Goal: Task Accomplishment & Management: Manage account settings

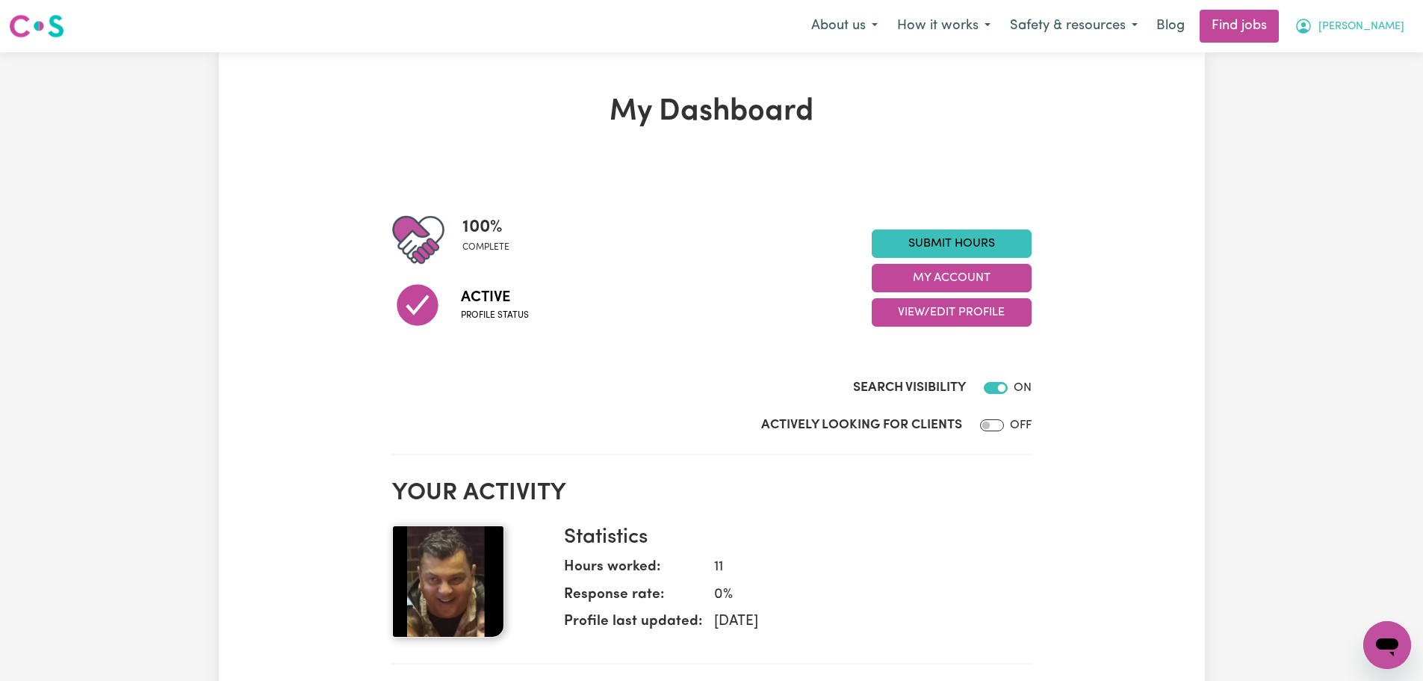
click at [1396, 27] on span "[PERSON_NAME]" at bounding box center [1362, 27] width 86 height 16
click at [1374, 90] on link "My Dashboard" at bounding box center [1355, 86] width 118 height 28
click at [1369, 57] on link "My Account" at bounding box center [1355, 58] width 118 height 28
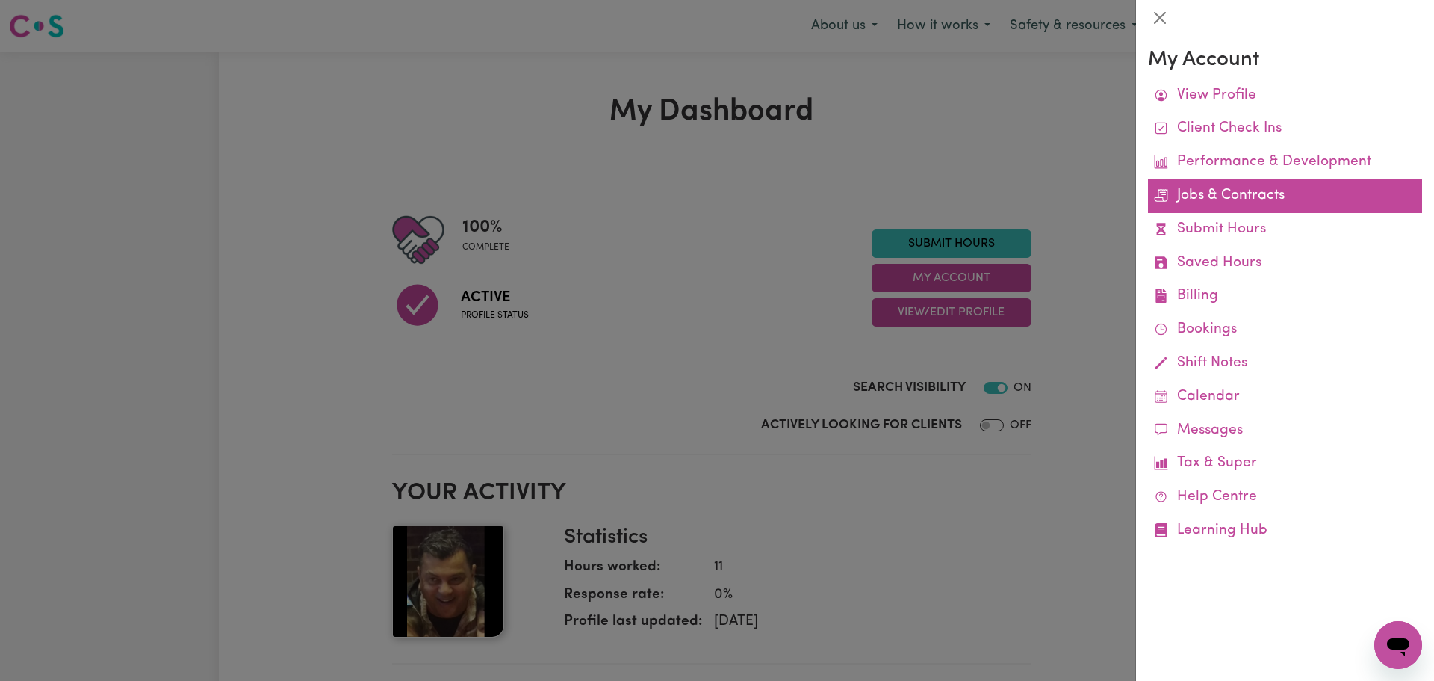
click at [1227, 192] on link "Jobs & Contracts" at bounding box center [1285, 196] width 274 height 34
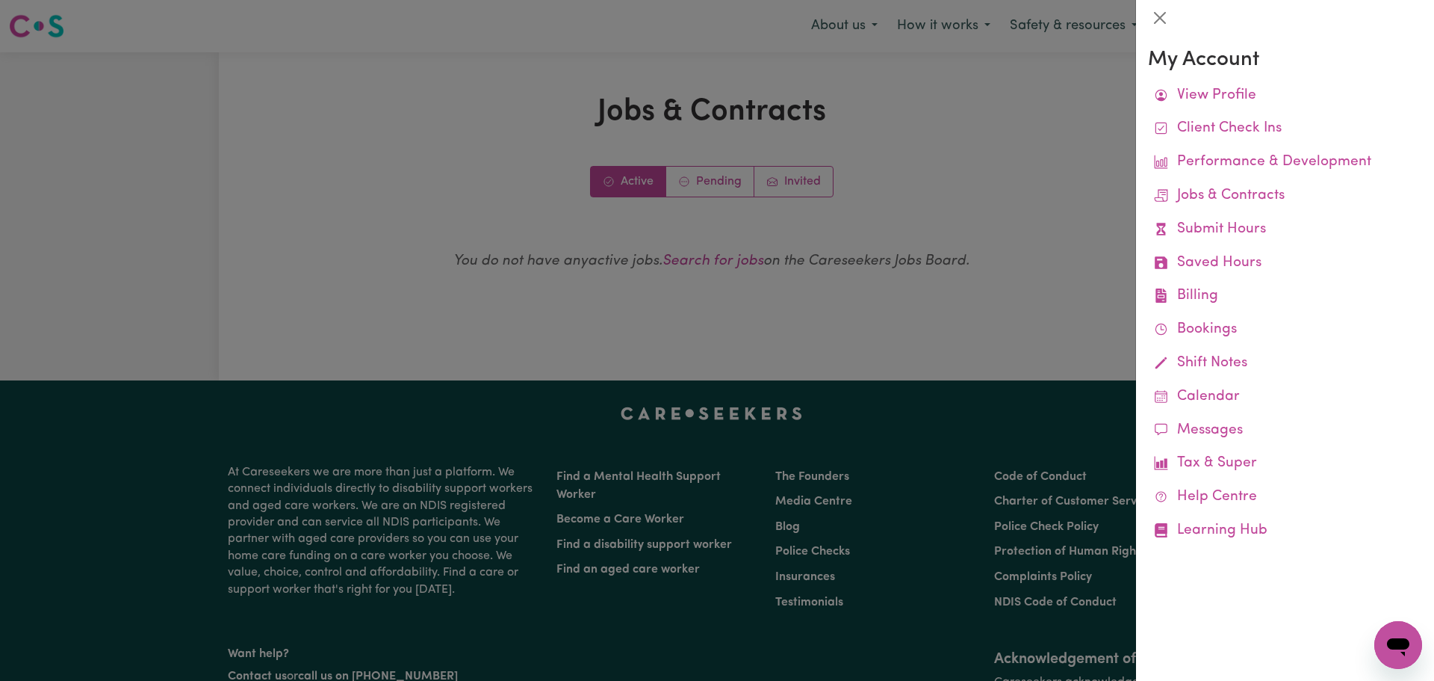
click at [722, 182] on div at bounding box center [717, 340] width 1434 height 681
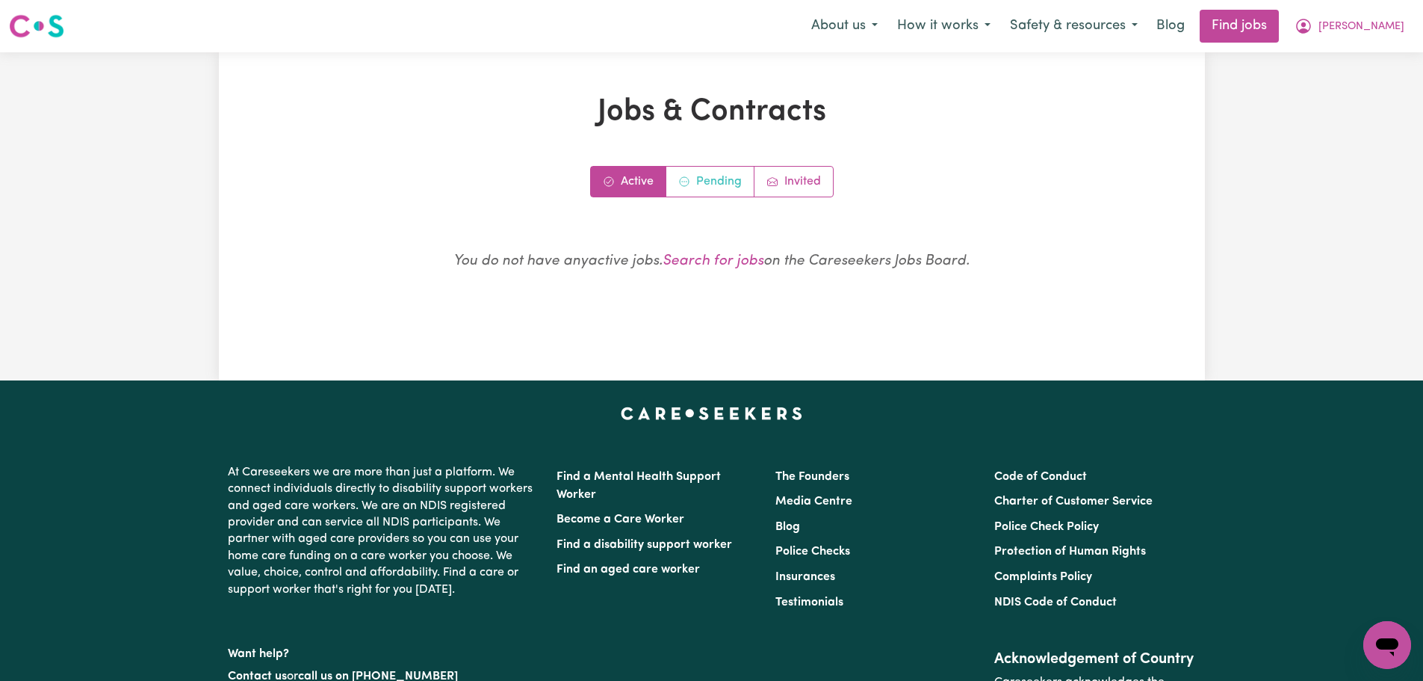
click at [722, 182] on link "Pending" at bounding box center [710, 182] width 88 height 30
click at [814, 182] on link "Invited" at bounding box center [794, 182] width 78 height 30
click at [722, 182] on link "Pending" at bounding box center [710, 182] width 88 height 30
click at [628, 176] on link "Active" at bounding box center [628, 182] width 75 height 30
click at [1313, 25] on icon "My Account" at bounding box center [1304, 26] width 18 height 18
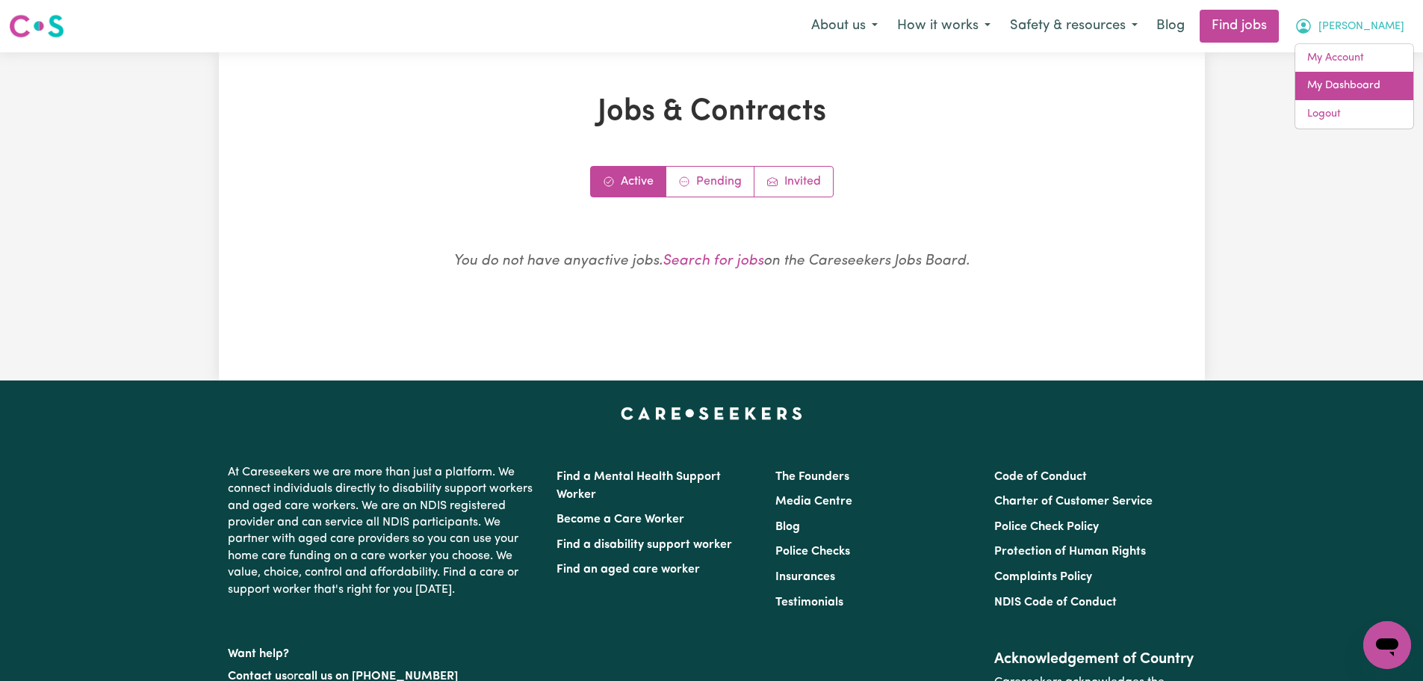
click at [1381, 83] on link "My Dashboard" at bounding box center [1355, 86] width 118 height 28
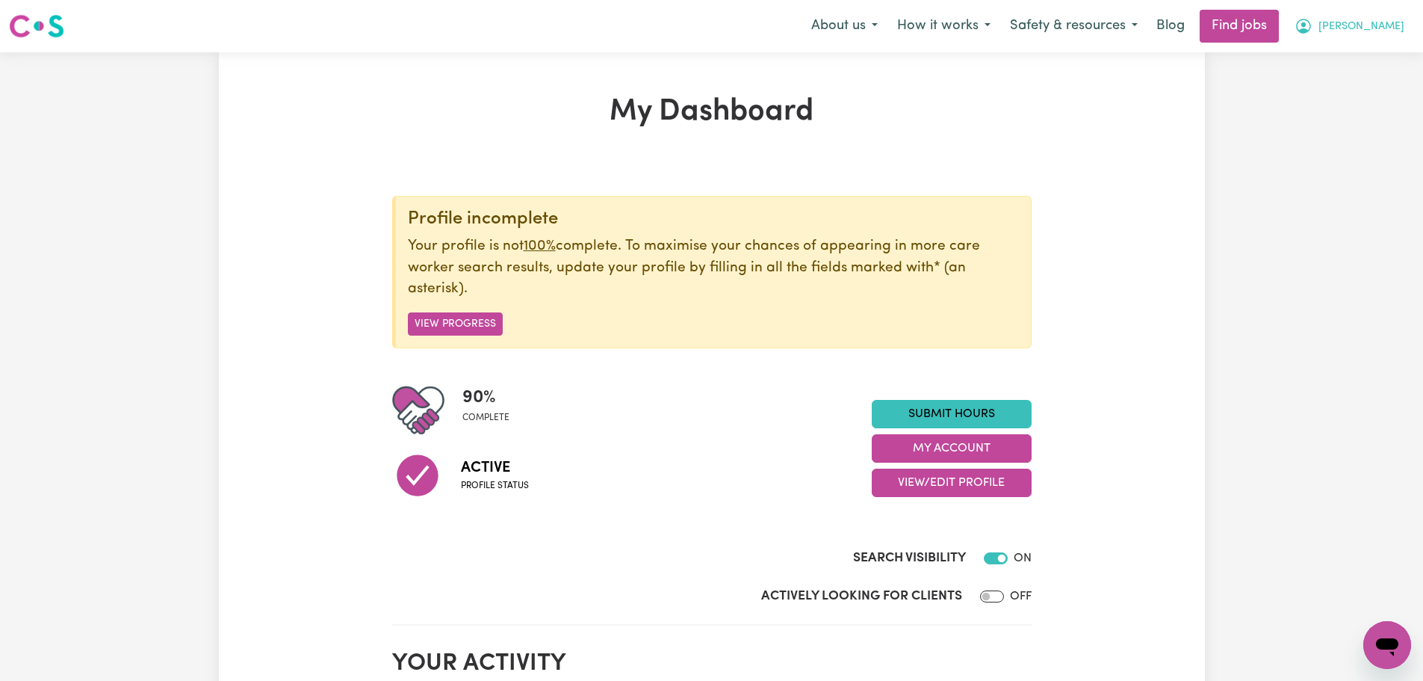
click at [1313, 23] on icon "My Account" at bounding box center [1304, 26] width 18 height 18
click at [1361, 66] on link "My Account" at bounding box center [1355, 58] width 118 height 28
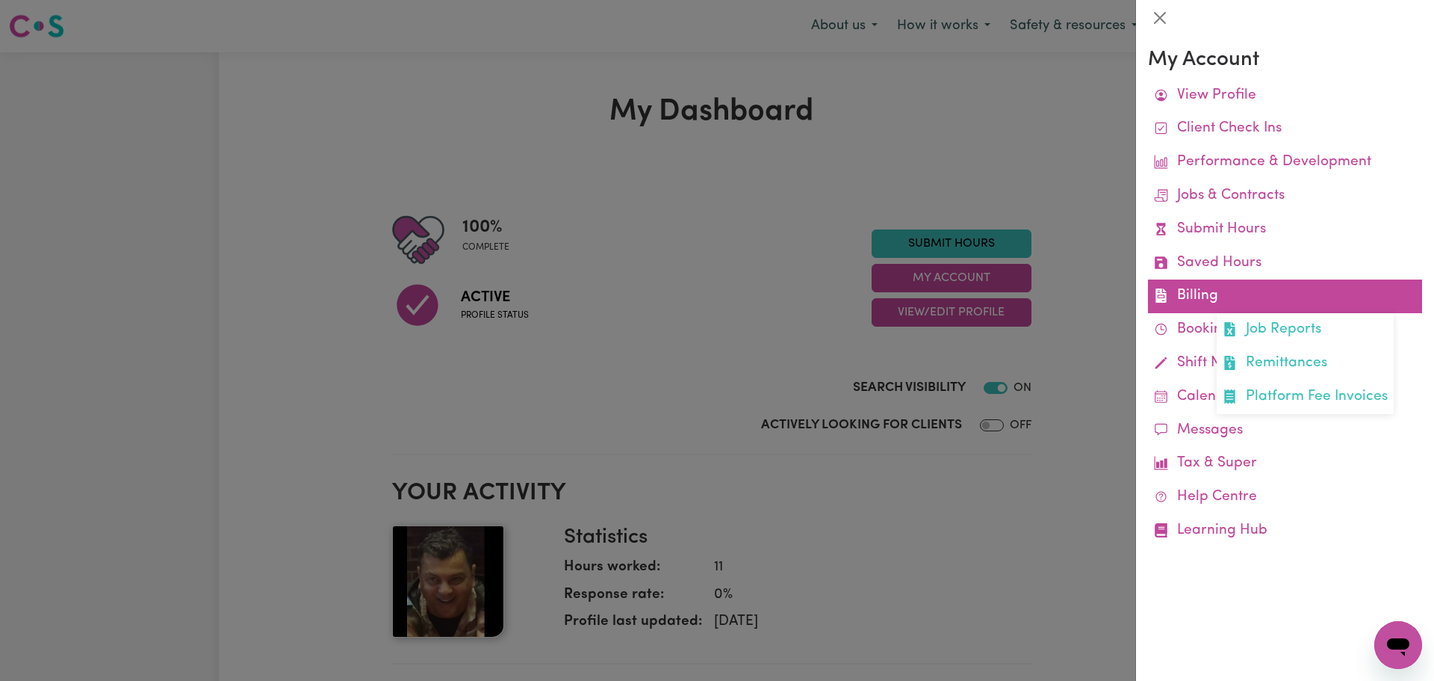
click at [1204, 300] on link "Billing Job Reports Remittances Platform Fee Invoices" at bounding box center [1285, 296] width 274 height 34
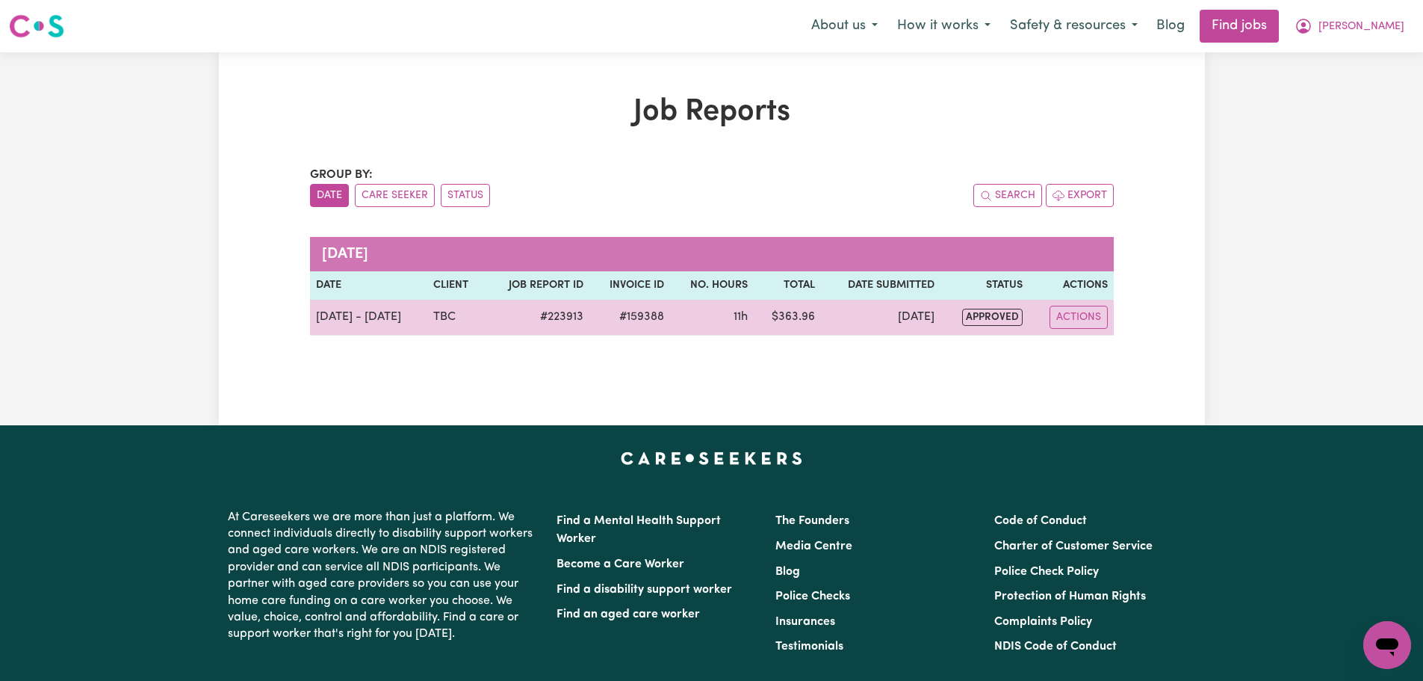
click at [980, 315] on span "approved" at bounding box center [992, 317] width 61 height 17
click at [1057, 324] on button "Actions" at bounding box center [1079, 317] width 58 height 23
click at [1103, 347] on link "View Job Report" at bounding box center [1115, 352] width 128 height 30
select select "pm"
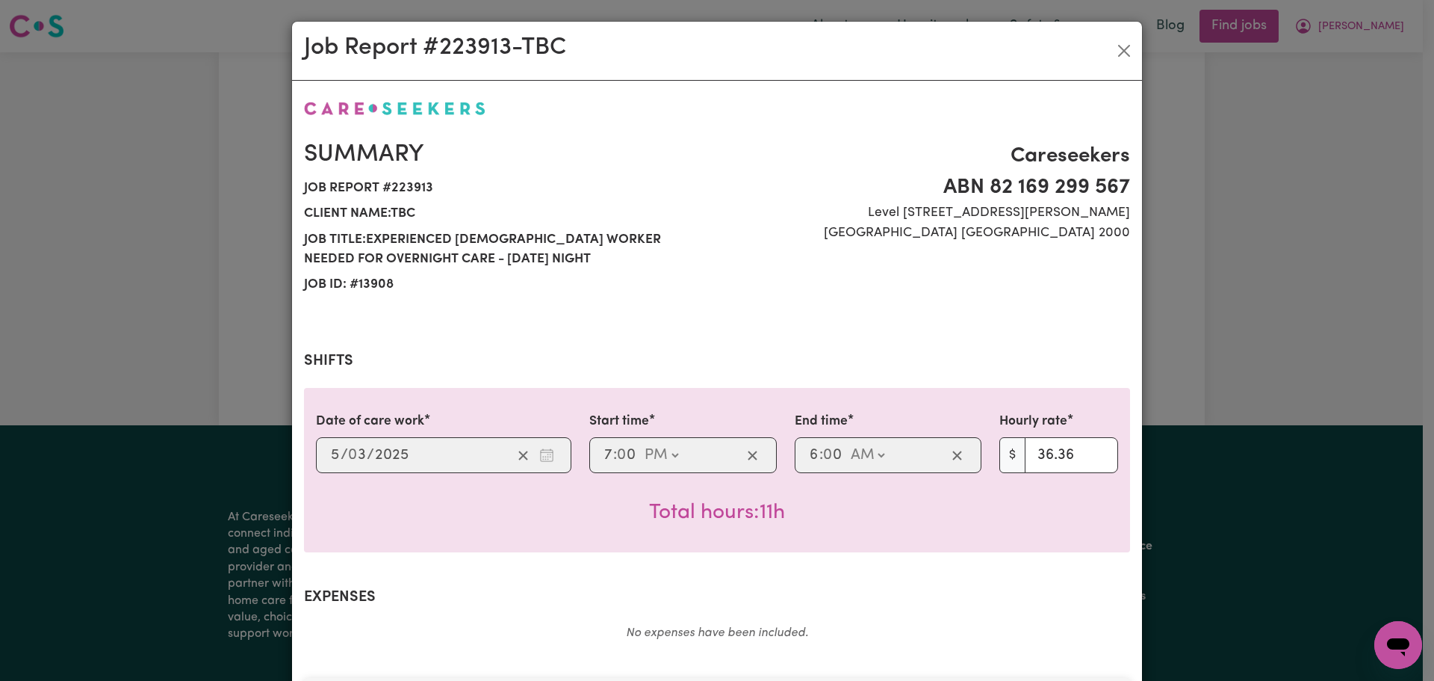
select select "36.36-Overnight"
click at [1120, 49] on button "Close" at bounding box center [1124, 51] width 24 height 24
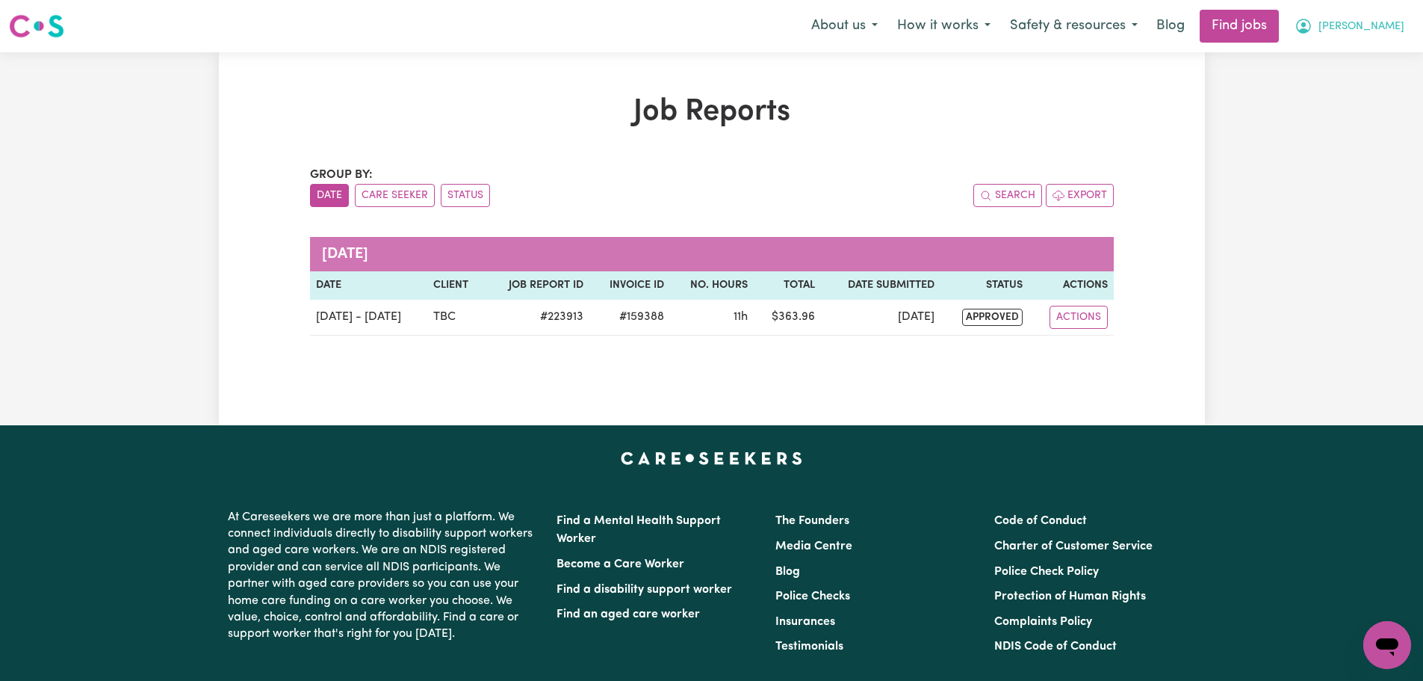
drag, startPoint x: 1365, startPoint y: 21, endPoint x: 1368, endPoint y: 40, distance: 19.7
click at [1313, 21] on icon "My Account" at bounding box center [1304, 26] width 18 height 18
click at [1348, 114] on link "Logout" at bounding box center [1355, 114] width 118 height 28
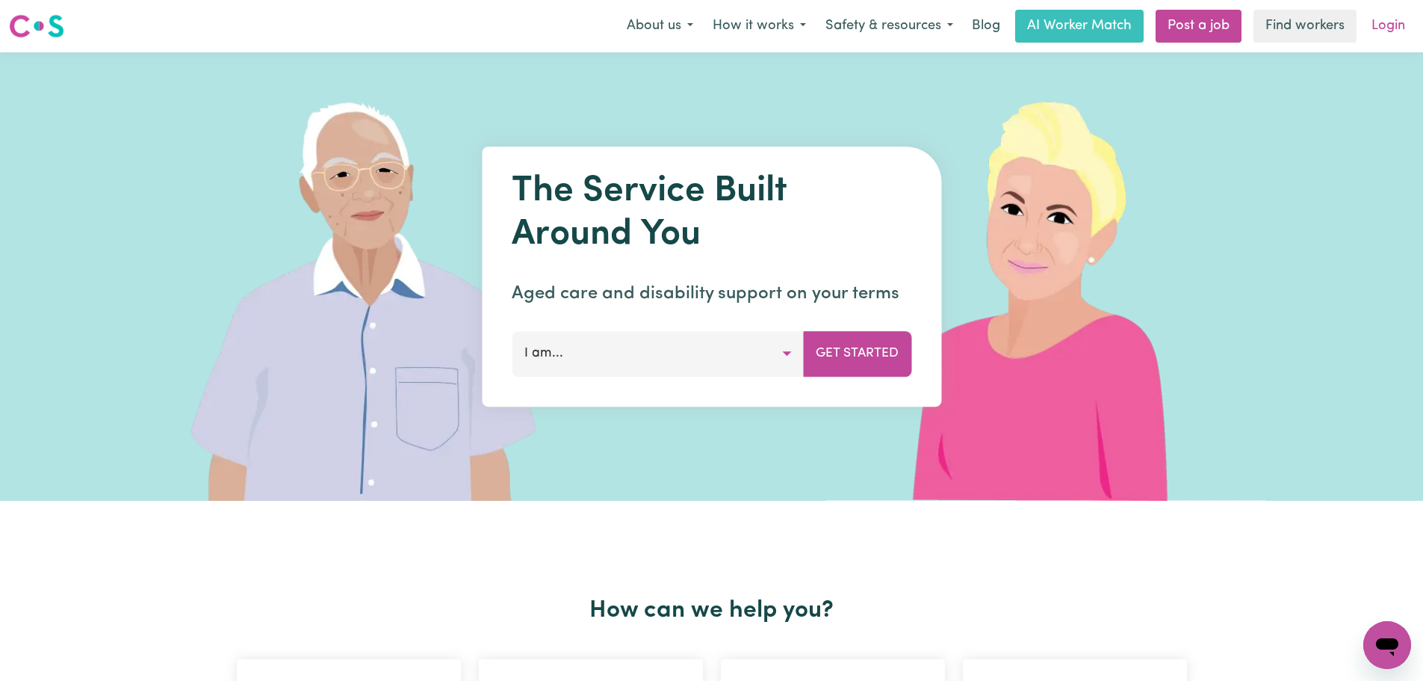
click at [1388, 32] on link "Login" at bounding box center [1389, 26] width 52 height 33
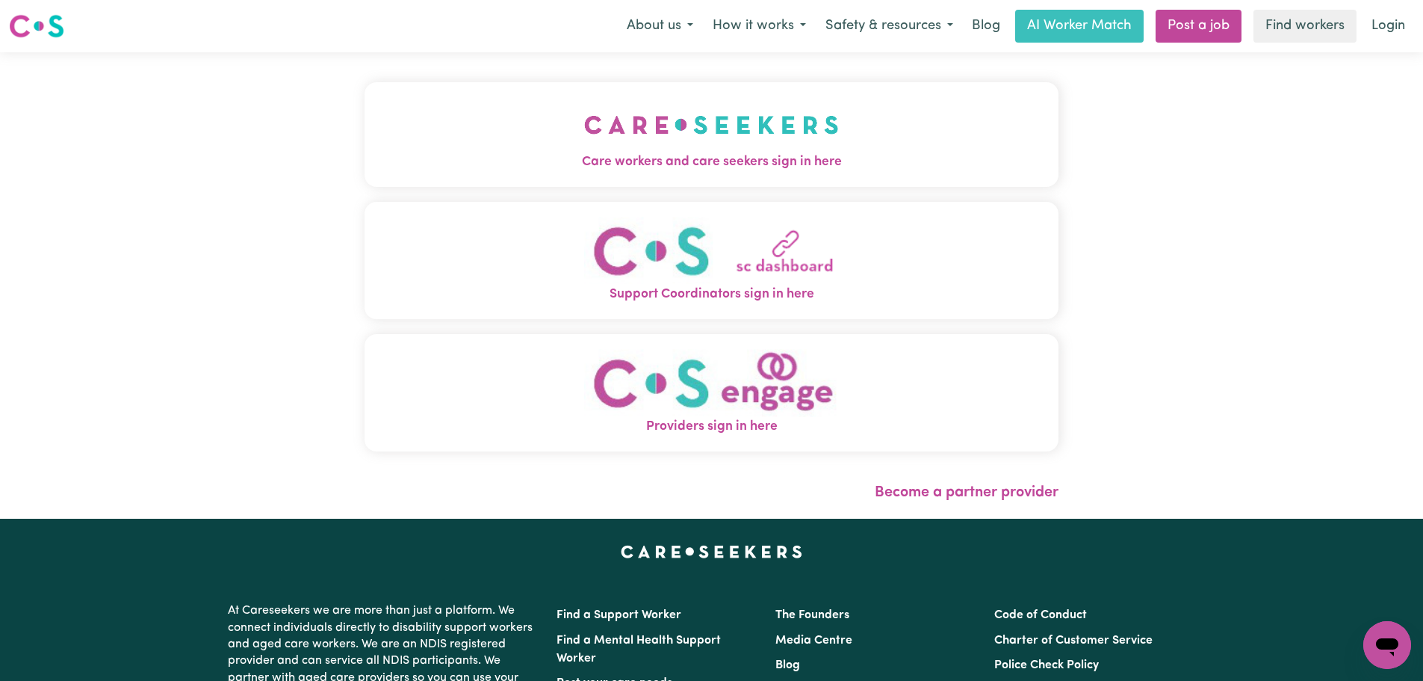
click at [439, 166] on span "Care workers and care seekers sign in here" at bounding box center [712, 161] width 694 height 19
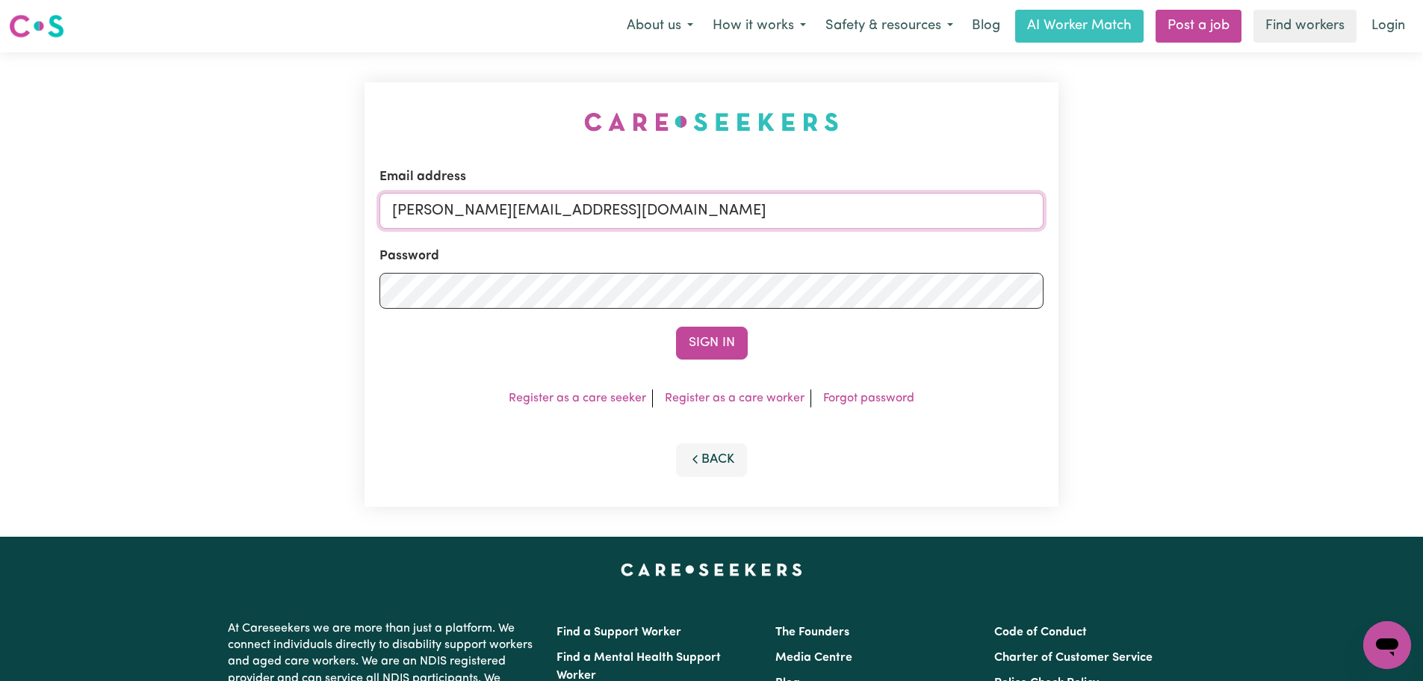
click at [693, 206] on input "[PERSON_NAME][EMAIL_ADDRESS][DOMAIN_NAME]" at bounding box center [712, 211] width 664 height 36
drag, startPoint x: 759, startPoint y: 215, endPoint x: 468, endPoint y: 213, distance: 291.4
click at [468, 213] on input "[EMAIL_ADDRESS][DOMAIN_NAME]" at bounding box center [712, 211] width 664 height 36
type input "[EMAIL_ADDRESS][DOMAIN_NAME]"
click at [696, 352] on button "Sign In" at bounding box center [712, 342] width 72 height 33
